Goal: Task Accomplishment & Management: Manage account settings

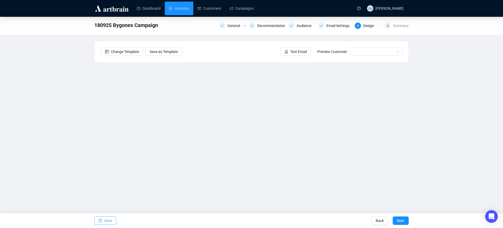
click at [109, 218] on span "Save" at bounding box center [108, 220] width 8 height 15
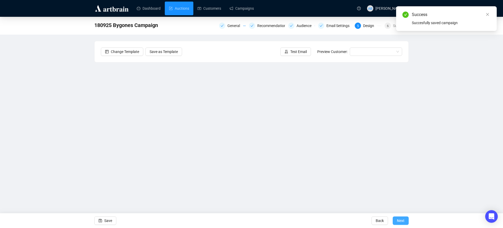
click at [402, 219] on span "Next" at bounding box center [401, 220] width 8 height 15
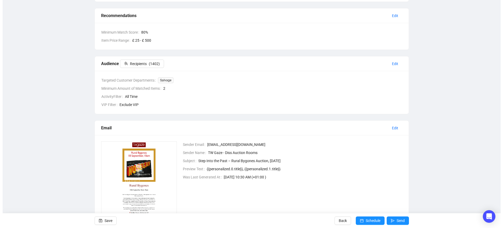
scroll to position [132, 0]
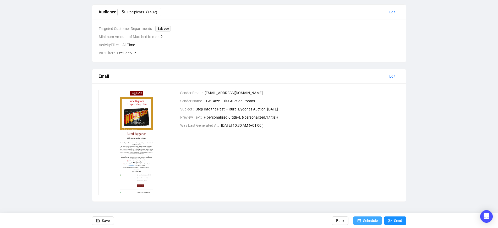
click at [364, 218] on span "Schedule" at bounding box center [370, 220] width 15 height 15
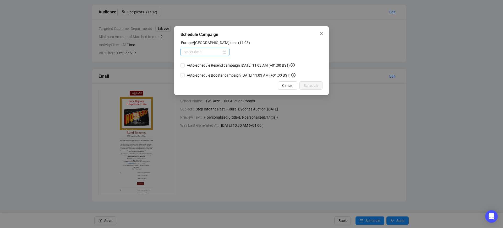
click at [226, 53] on div at bounding box center [205, 52] width 43 height 6
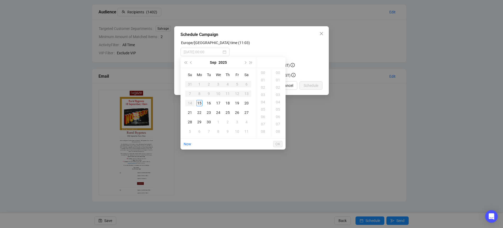
click at [201, 103] on div "15" at bounding box center [199, 103] width 6 height 6
click at [263, 108] on div "11" at bounding box center [263, 105] width 13 height 7
click at [278, 101] on div "39" at bounding box center [278, 101] width 13 height 7
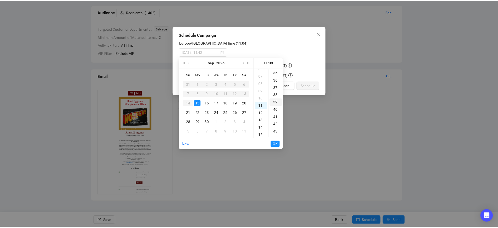
scroll to position [286, 0]
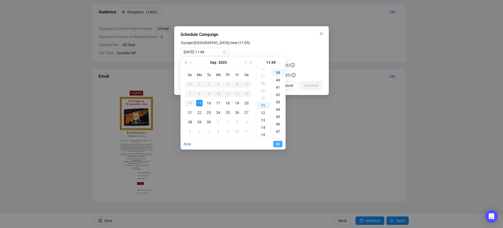
type input "[DATE] 11:39"
click at [276, 142] on span "OK" at bounding box center [277, 144] width 5 height 10
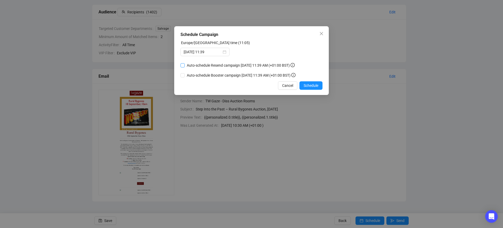
click at [182, 67] on label "Auto-schedule Resend campaign [DATE] 11:39 AM (+01:00 BST)" at bounding box center [239, 65] width 116 height 6
click at [182, 67] on input "Auto-schedule Resend campaign [DATE] 11:39 AM (+01:00 BST)" at bounding box center [183, 65] width 4 height 4
checkbox input "true"
click at [312, 87] on span "Schedule" at bounding box center [311, 86] width 15 height 6
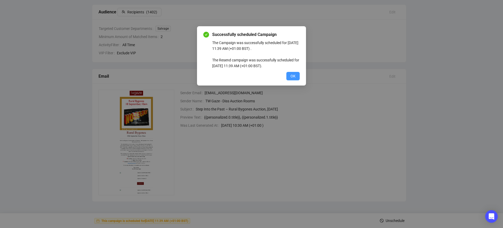
click at [293, 74] on span "OK" at bounding box center [293, 76] width 5 height 6
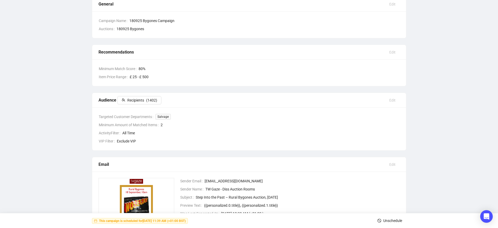
scroll to position [0, 0]
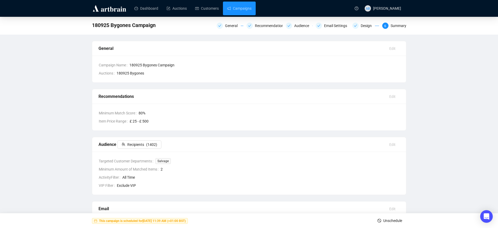
drag, startPoint x: 238, startPoint y: 10, endPoint x: 237, endPoint y: 16, distance: 6.0
click at [238, 10] on link "Campaigns" at bounding box center [239, 9] width 24 height 14
